Goal: Task Accomplishment & Management: Use online tool/utility

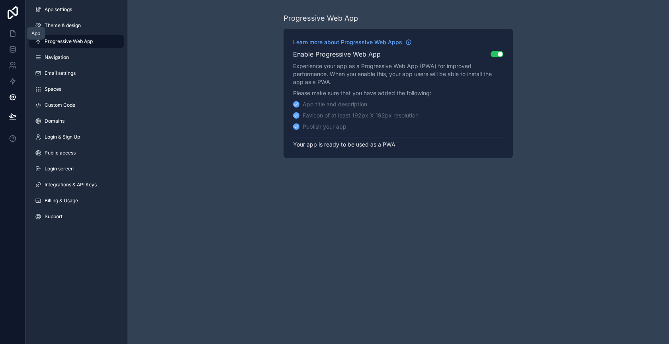
click at [11, 33] on icon at bounding box center [13, 33] width 8 height 8
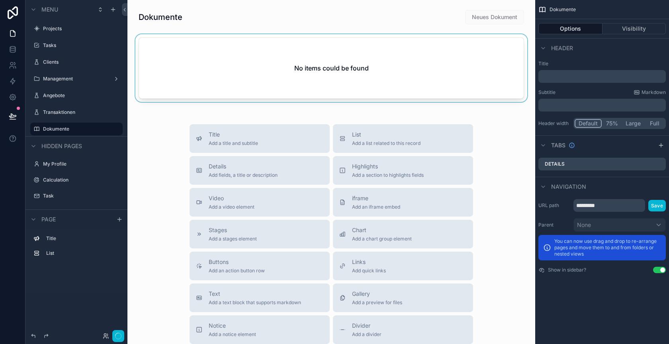
click at [347, 76] on div "scrollable content" at bounding box center [331, 69] width 395 height 71
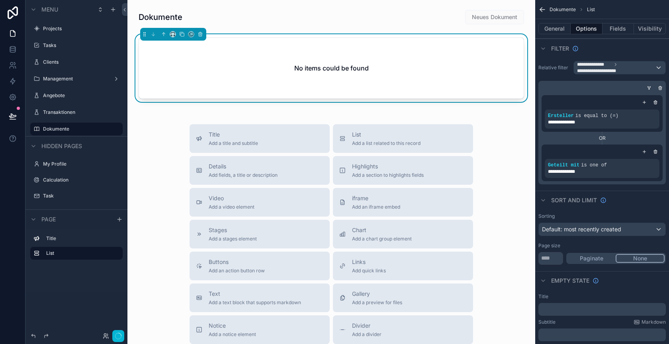
click at [152, 154] on div "Title Add a title and subtitle List Add a list related to this record Details A…" at bounding box center [331, 265] width 395 height 283
click at [201, 37] on button "scrollable content" at bounding box center [200, 34] width 9 height 9
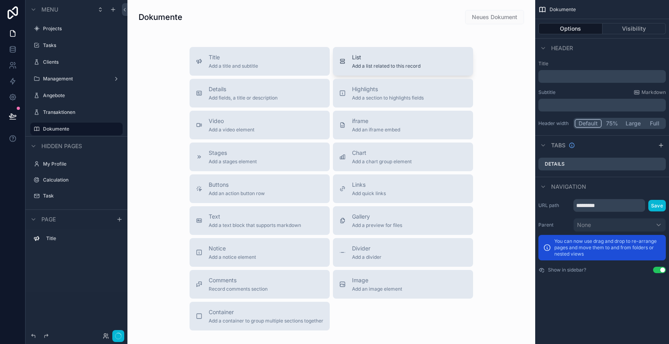
click at [401, 66] on span "Add a list related to this record" at bounding box center [386, 66] width 68 height 6
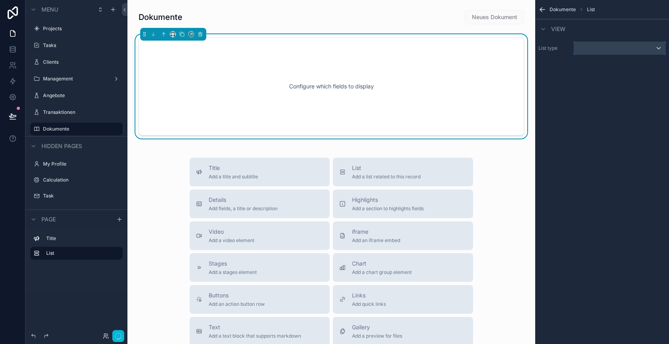
click at [602, 49] on div "scrollable content" at bounding box center [620, 48] width 92 height 13
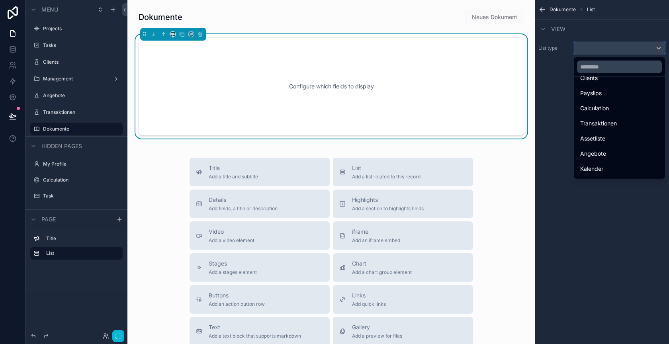
scroll to position [98, 0]
click at [603, 166] on span "Dokumente" at bounding box center [595, 171] width 30 height 10
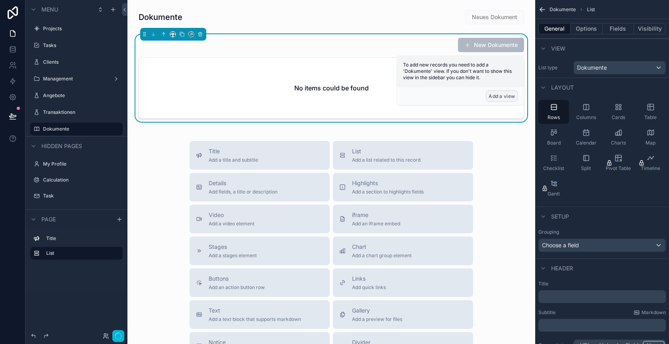
click at [504, 98] on button "Add a view" at bounding box center [502, 96] width 32 height 12
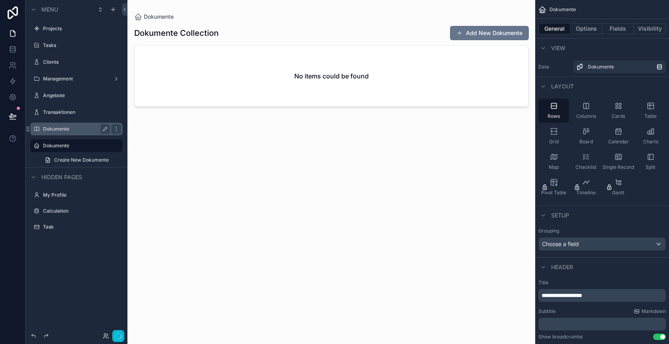
click at [70, 131] on label "Dokumente" at bounding box center [75, 129] width 64 height 6
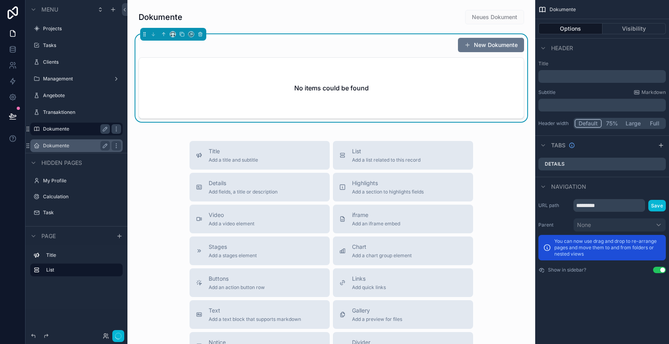
click at [76, 144] on label "Dokumente" at bounding box center [75, 145] width 64 height 6
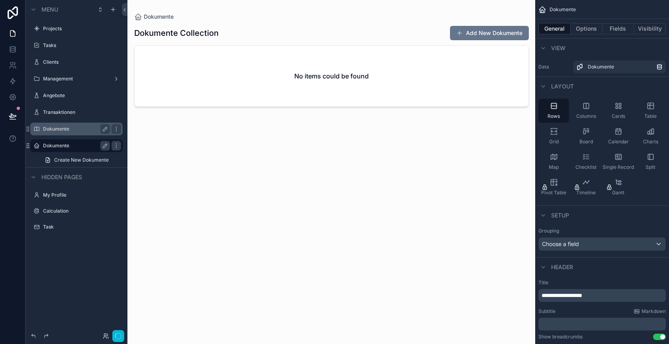
click at [77, 126] on label "Dokumente" at bounding box center [75, 129] width 64 height 6
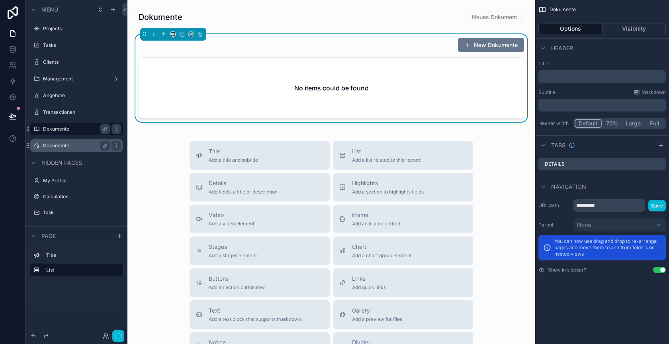
click at [63, 146] on label "Dokumente" at bounding box center [75, 145] width 64 height 6
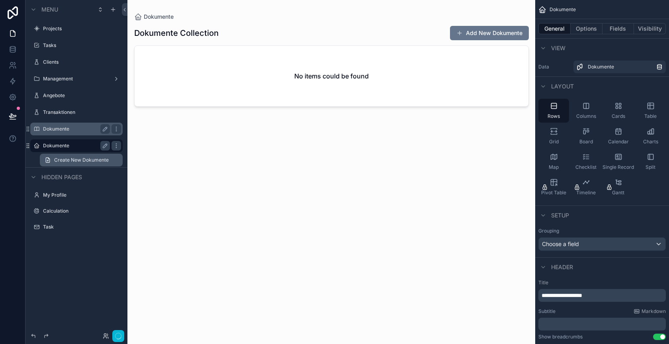
click at [78, 160] on span "Create New Dokumente" at bounding box center [81, 160] width 55 height 6
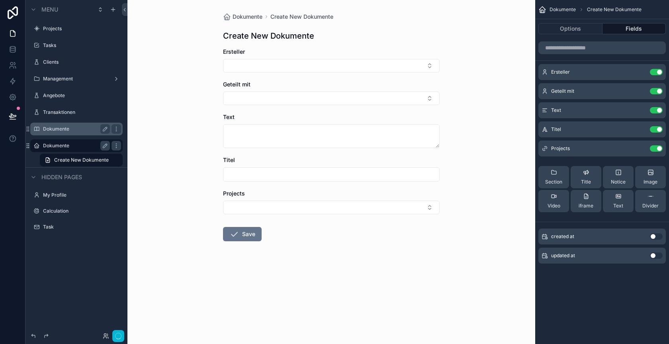
click at [78, 146] on label "Dokumente" at bounding box center [75, 145] width 64 height 6
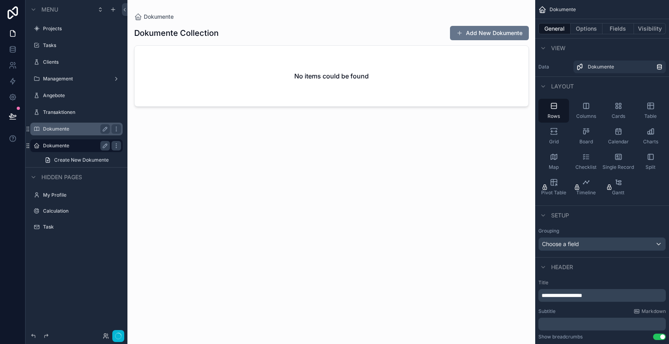
click at [56, 126] on label "Dokumente" at bounding box center [75, 129] width 64 height 6
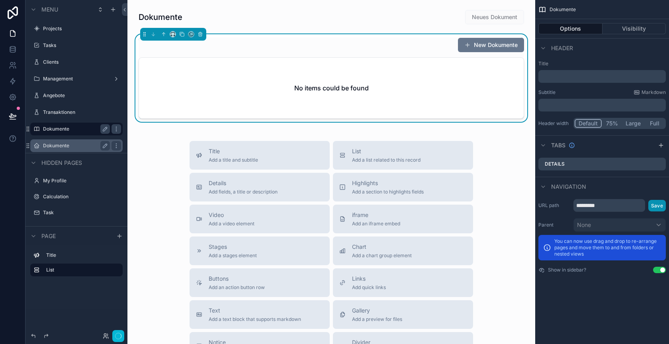
click at [655, 203] on button "Save" at bounding box center [657, 206] width 18 height 12
click at [455, 81] on div "No items could be found" at bounding box center [331, 88] width 384 height 60
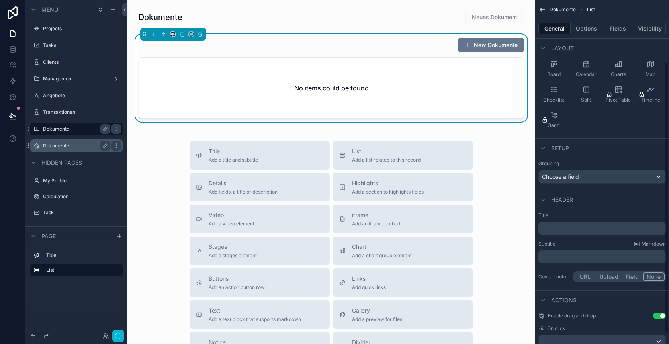
scroll to position [90, 0]
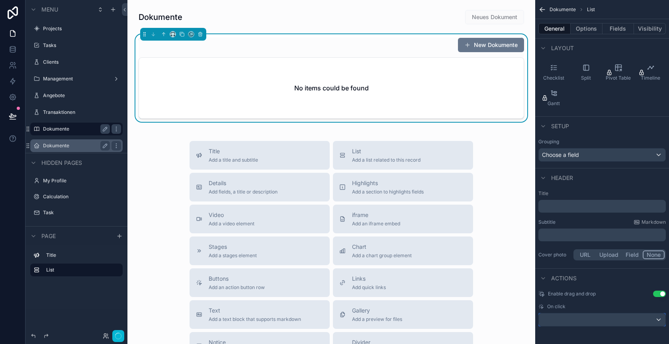
click at [615, 320] on div "scrollable content" at bounding box center [601, 319] width 127 height 13
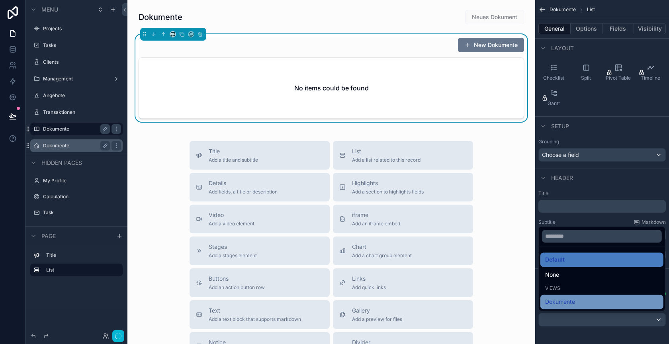
click at [593, 297] on div "Dokumente" at bounding box center [601, 302] width 123 height 14
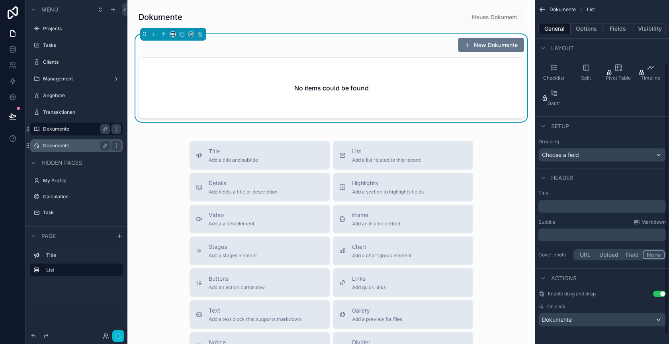
scroll to position [0, 0]
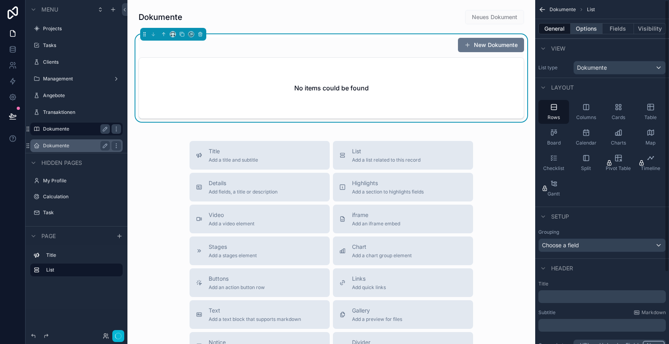
click at [589, 29] on button "Options" at bounding box center [586, 28] width 32 height 11
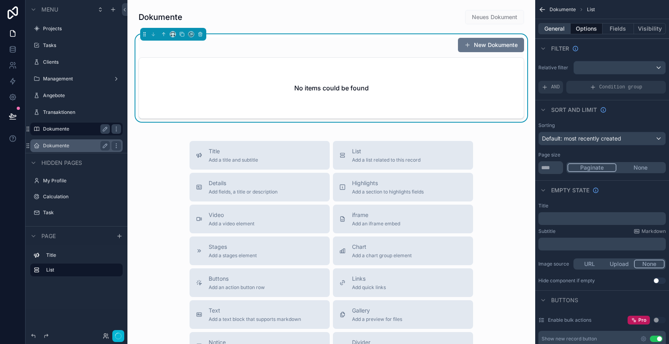
click at [561, 31] on button "General" at bounding box center [554, 28] width 32 height 11
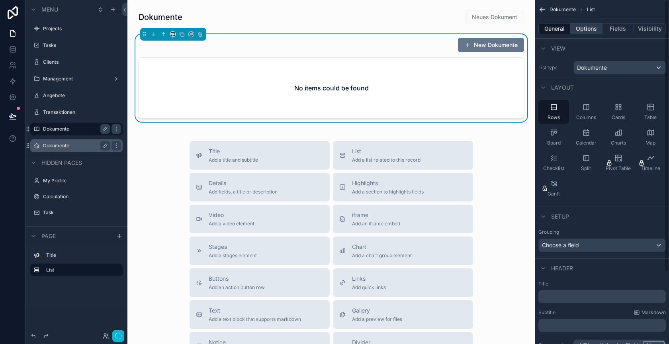
click at [594, 30] on button "Options" at bounding box center [586, 28] width 32 height 11
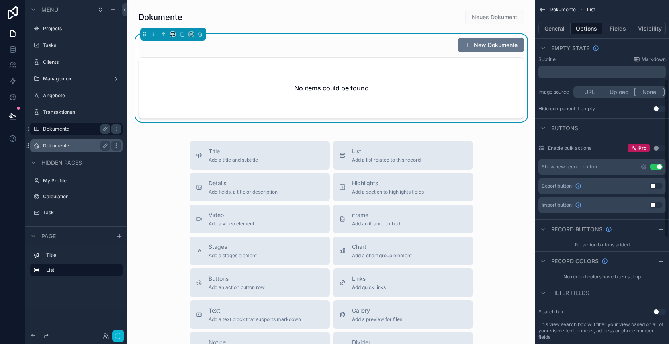
scroll to position [178, 0]
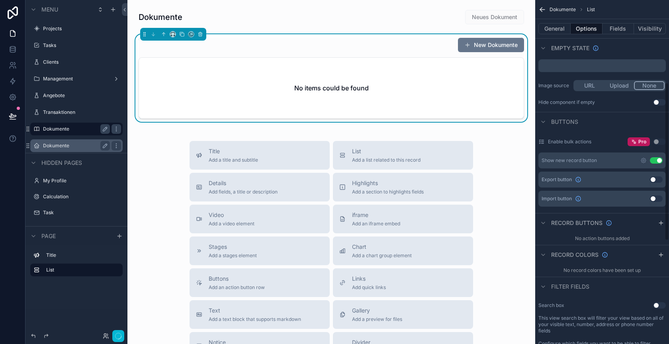
click at [656, 158] on button "Use setting" at bounding box center [656, 160] width 13 height 6
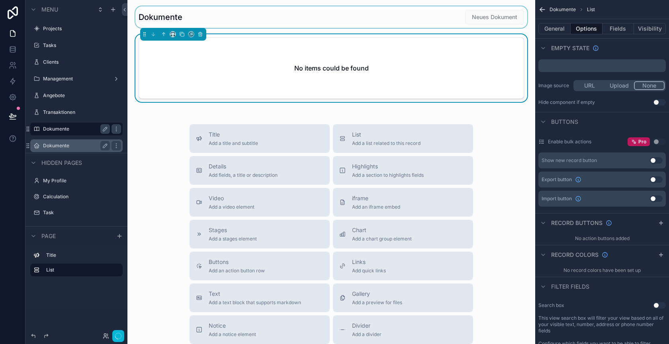
click at [449, 18] on div "scrollable content" at bounding box center [331, 16] width 395 height 21
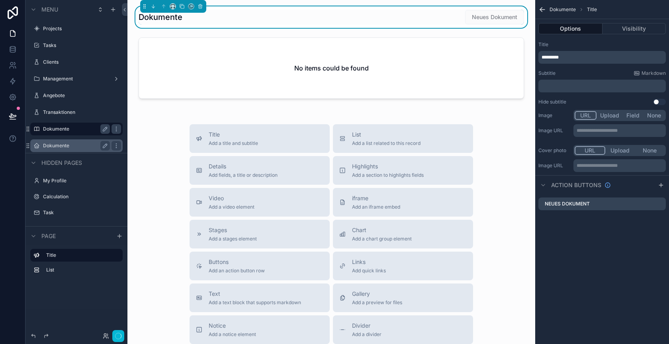
scroll to position [0, 0]
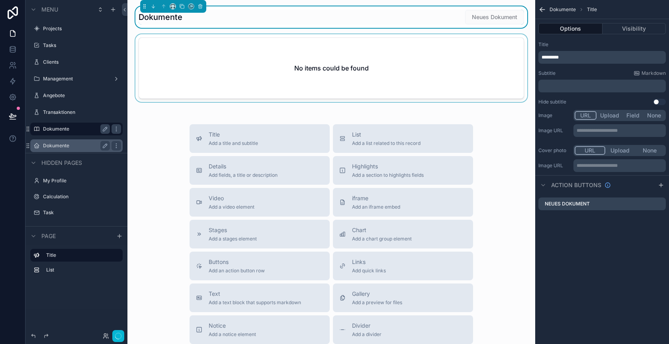
click at [215, 77] on div "scrollable content" at bounding box center [331, 69] width 395 height 71
